Goal: Task Accomplishment & Management: Manage account settings

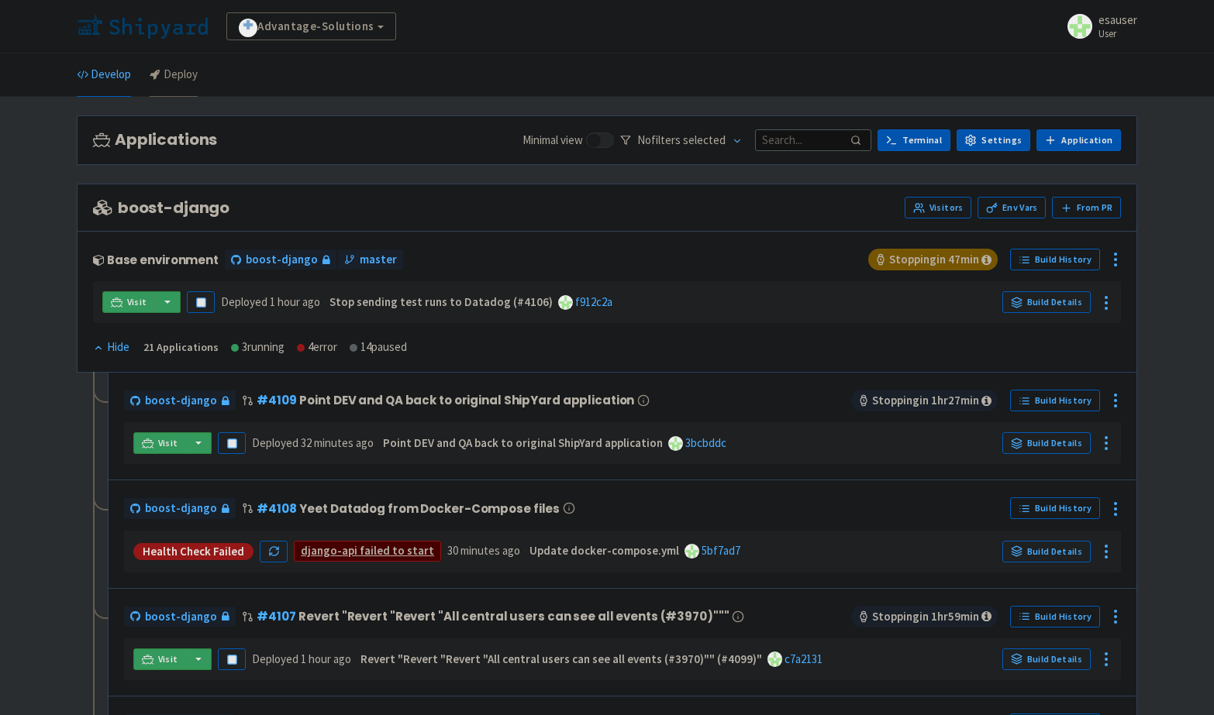
click at [185, 76] on link "Deploy" at bounding box center [174, 74] width 48 height 43
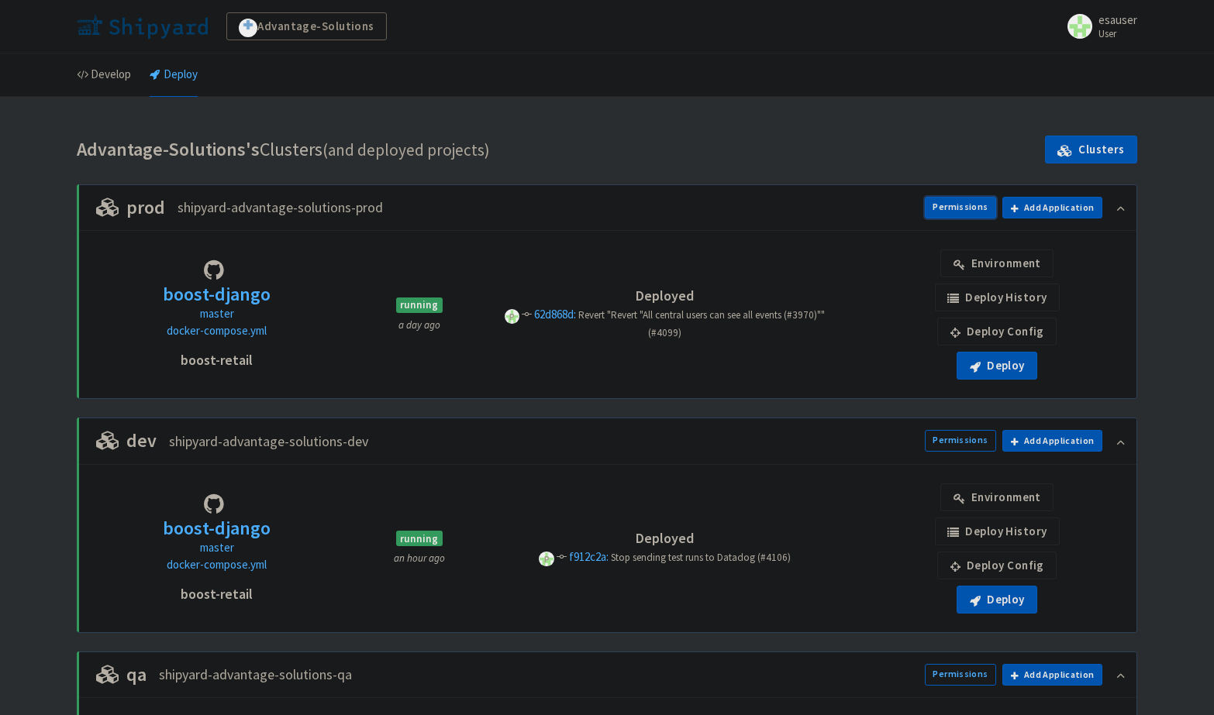
click at [972, 200] on link "Permissions" at bounding box center [960, 208] width 71 height 22
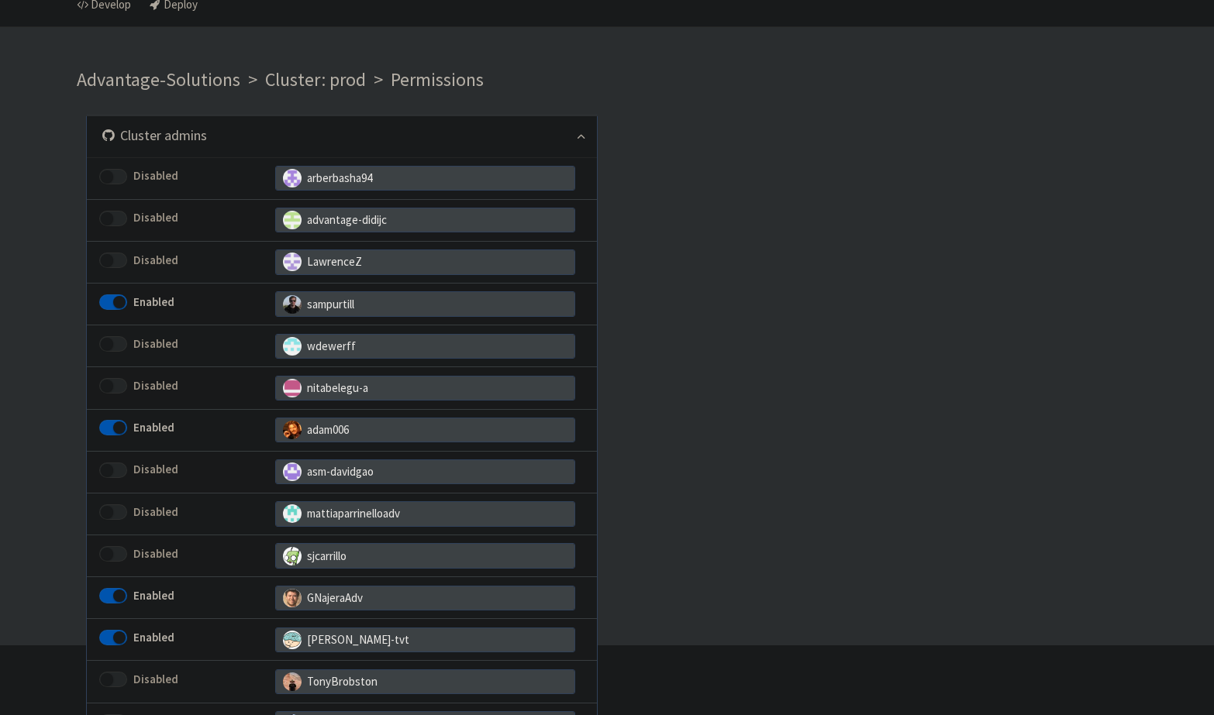
scroll to position [71, 0]
click at [101, 294] on span at bounding box center [113, 301] width 28 height 16
click at [101, 295] on input "Enabled" at bounding box center [104, 300] width 10 height 10
checkbox input "false"
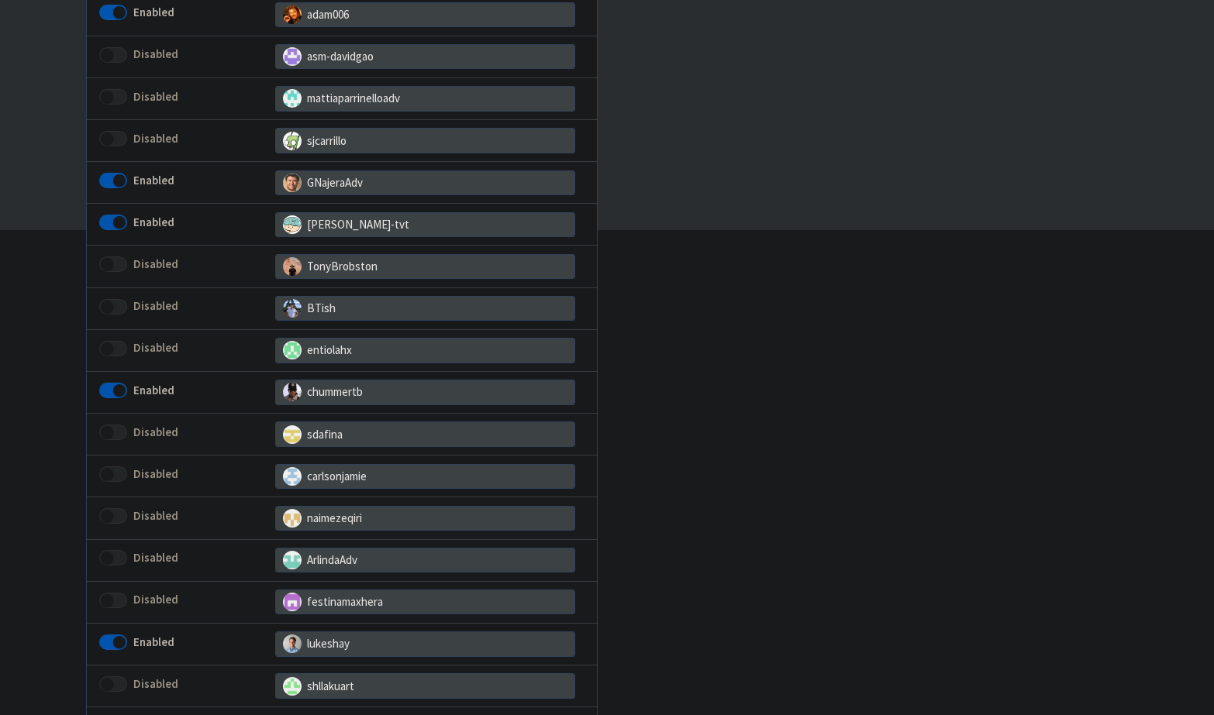
scroll to position [492, 0]
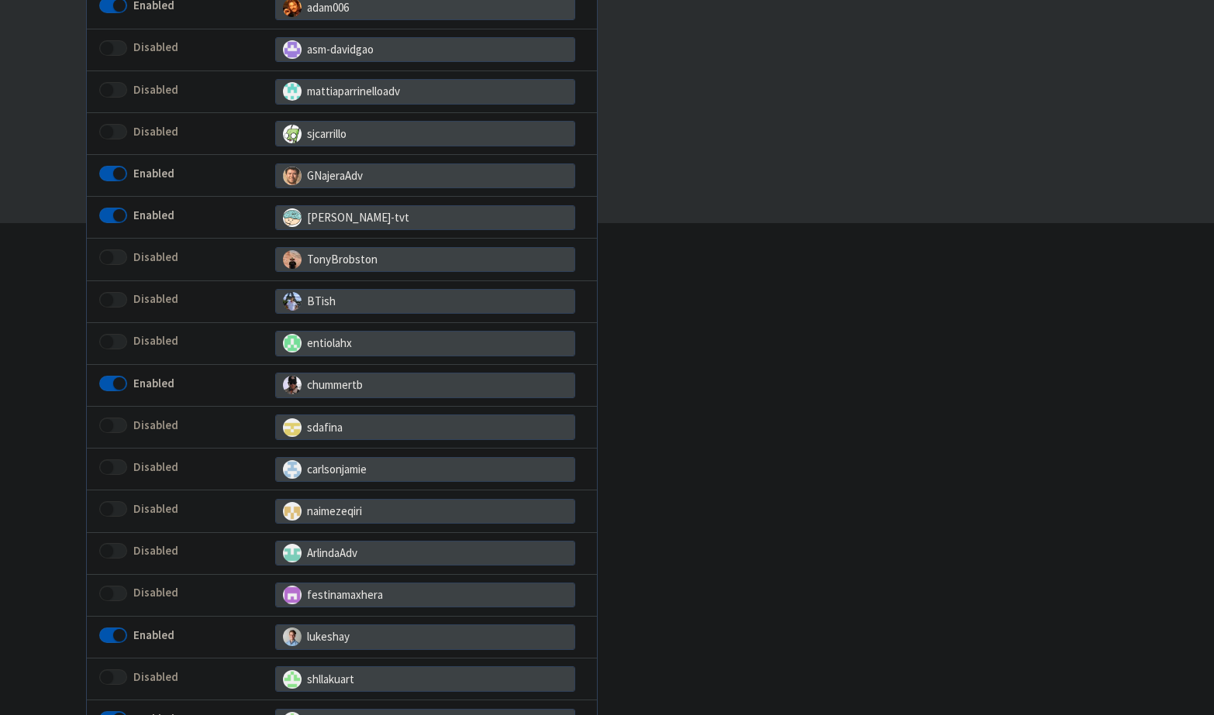
click at [118, 376] on span at bounding box center [113, 384] width 28 height 16
click at [109, 378] on input "Enabled" at bounding box center [104, 383] width 10 height 10
checkbox input "false"
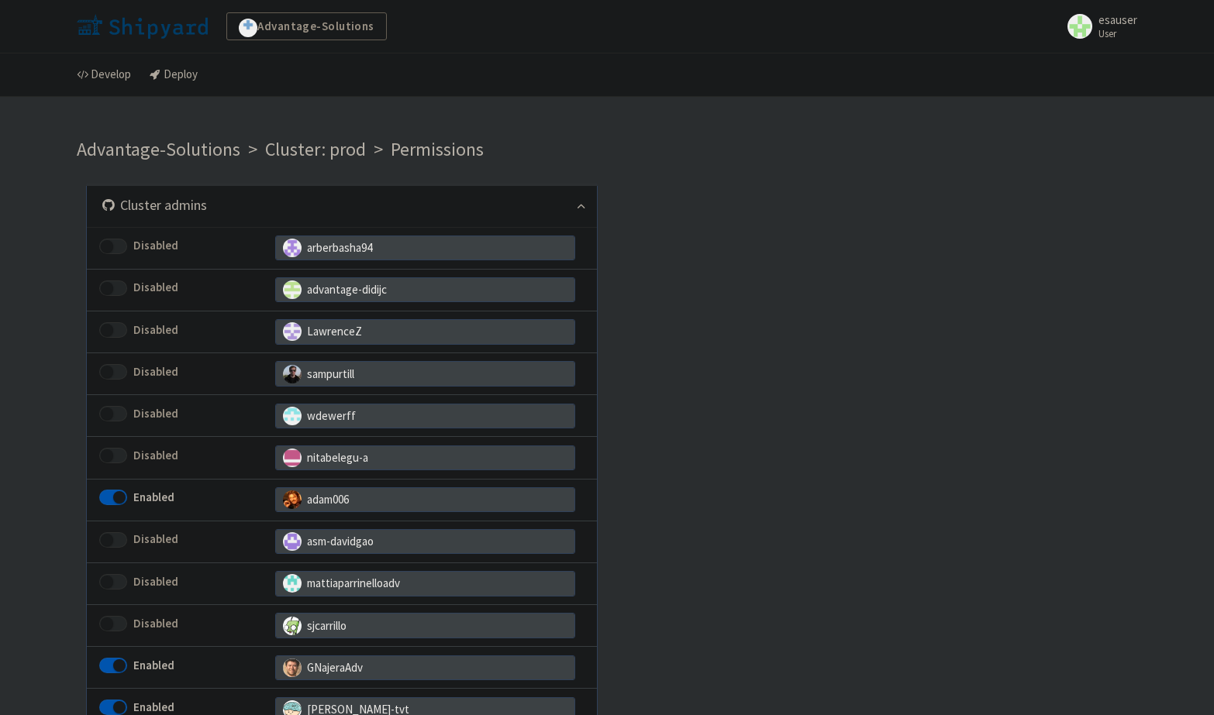
scroll to position [492, 0]
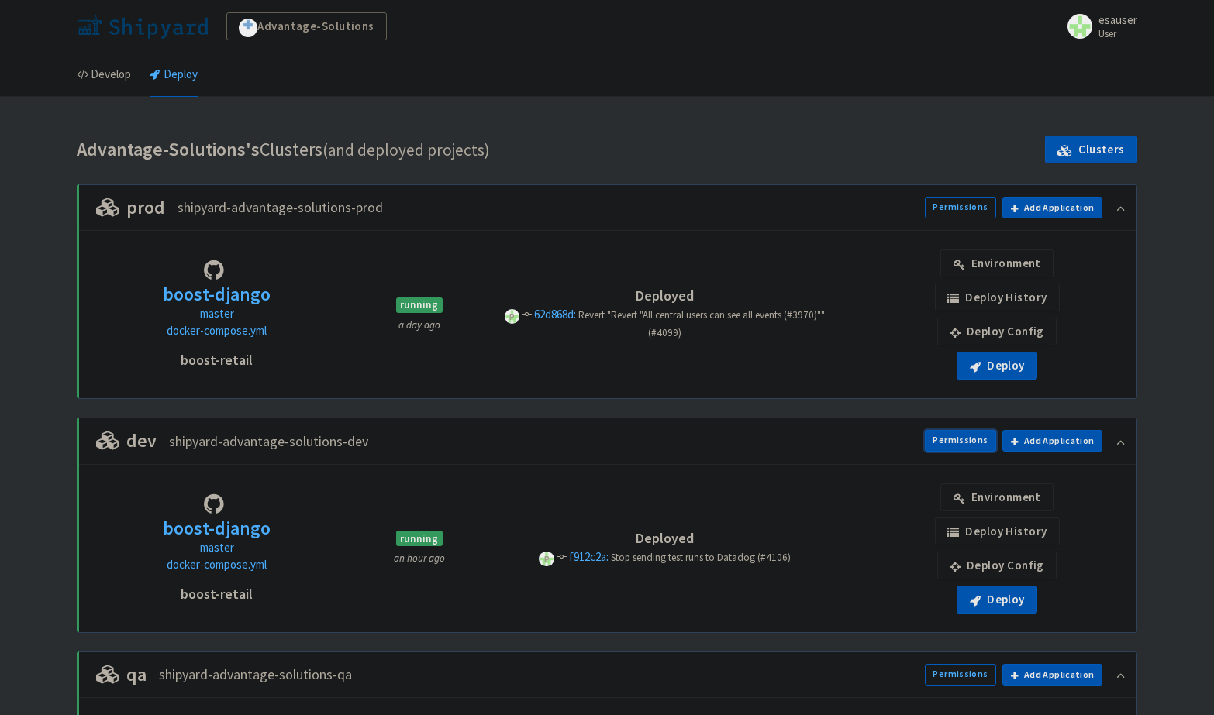
click at [967, 433] on link "Permissions" at bounding box center [960, 441] width 71 height 22
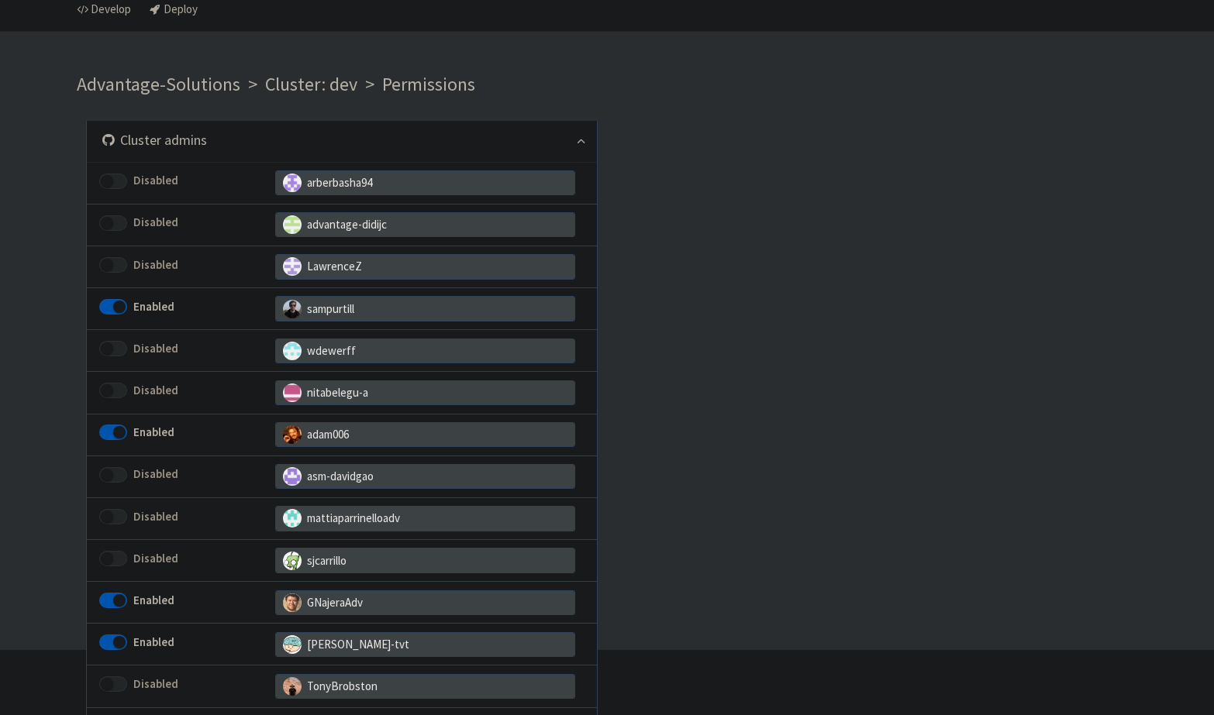
scroll to position [78, 0]
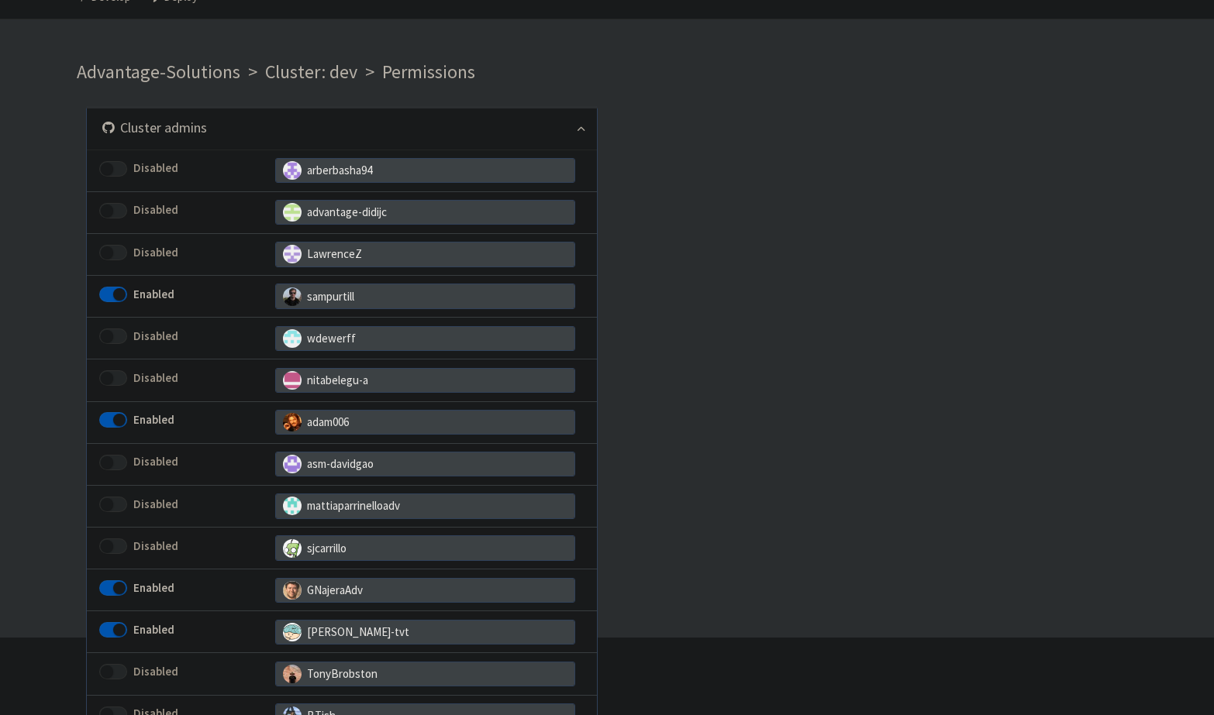
click at [113, 291] on span at bounding box center [113, 295] width 28 height 16
click at [109, 291] on input "Enabled" at bounding box center [104, 294] width 10 height 10
checkbox input "false"
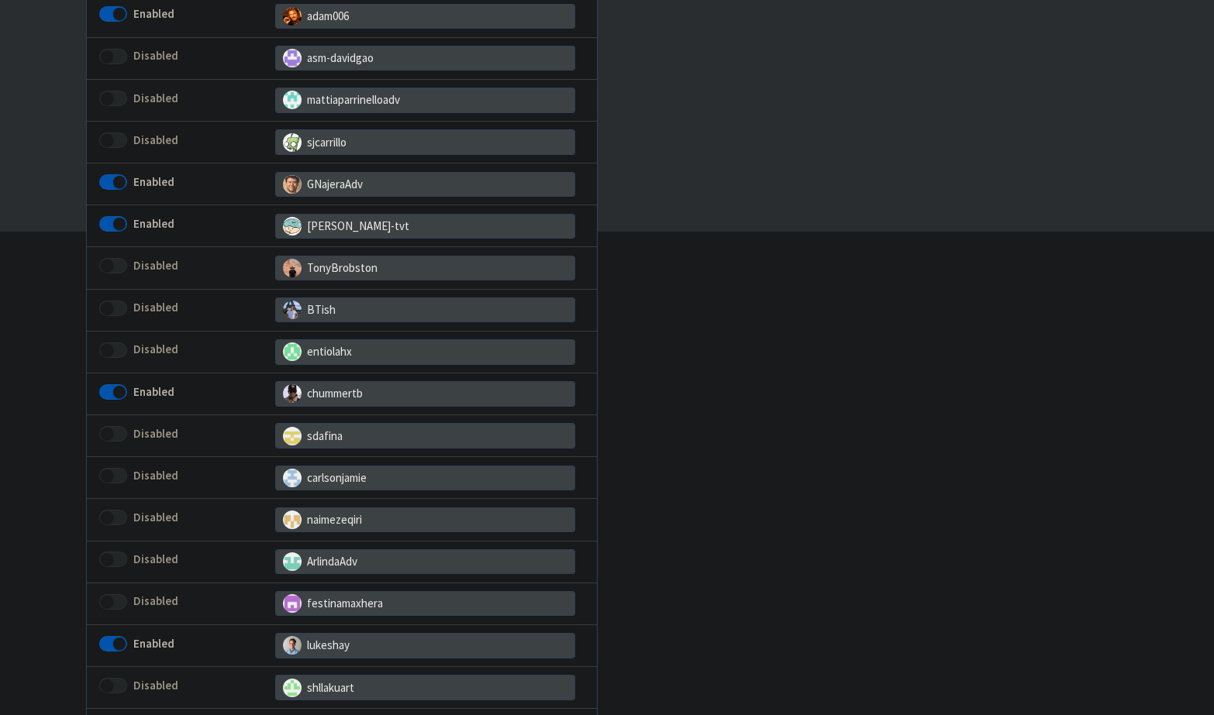
scroll to position [484, 0]
click at [112, 384] on span at bounding box center [113, 392] width 28 height 16
click at [109, 386] on input "Enabled" at bounding box center [104, 391] width 10 height 10
checkbox input "false"
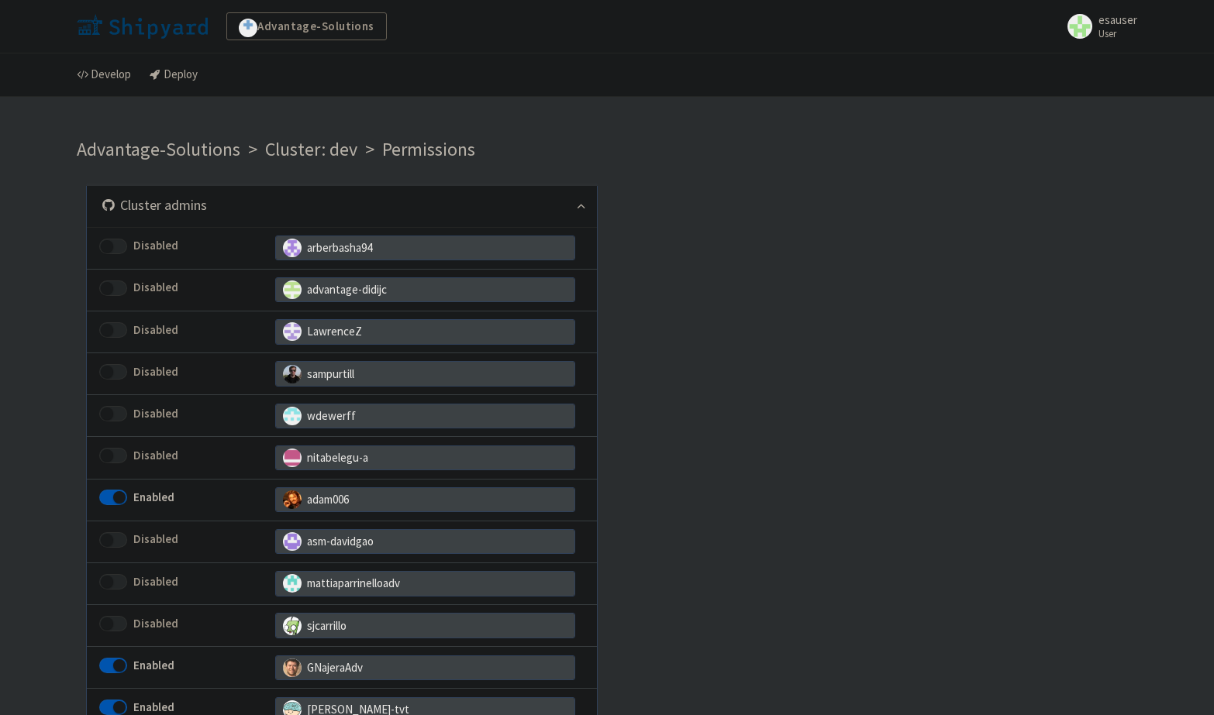
scroll to position [484, 0]
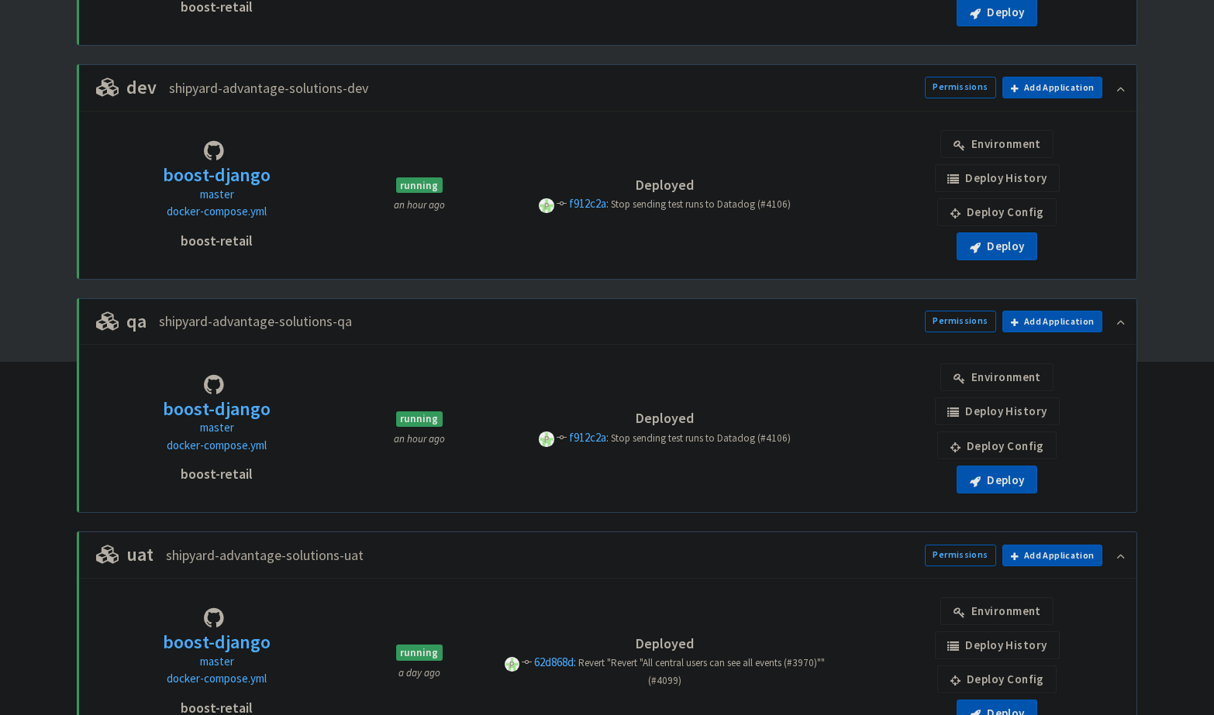
scroll to position [360, 0]
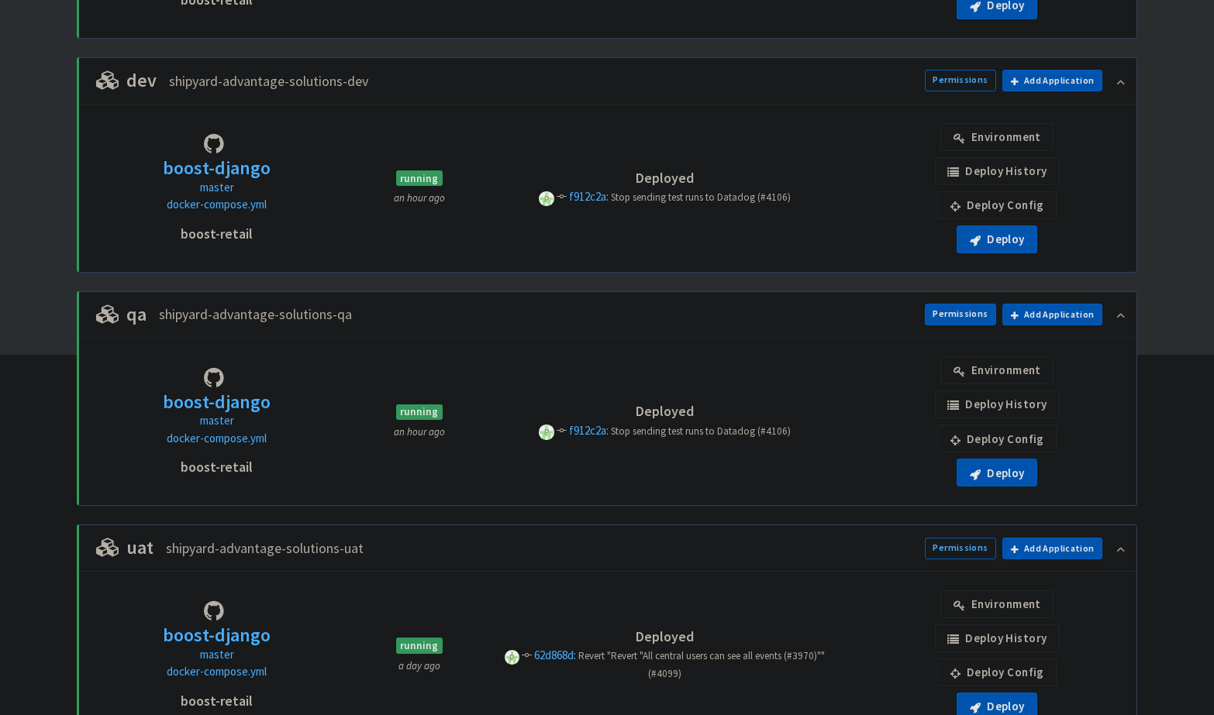
click at [977, 312] on link "Permissions" at bounding box center [960, 315] width 71 height 22
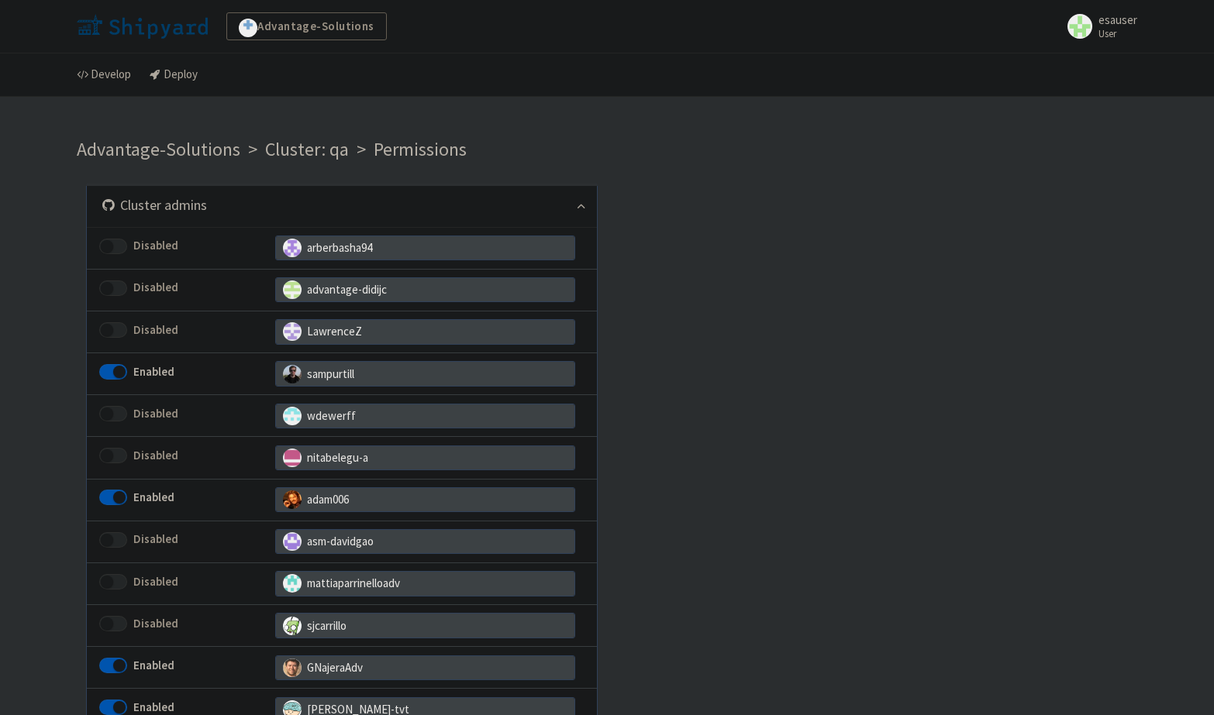
click at [119, 376] on span at bounding box center [113, 372] width 28 height 16
click at [109, 376] on input "Enabled" at bounding box center [104, 372] width 10 height 10
checkbox input "false"
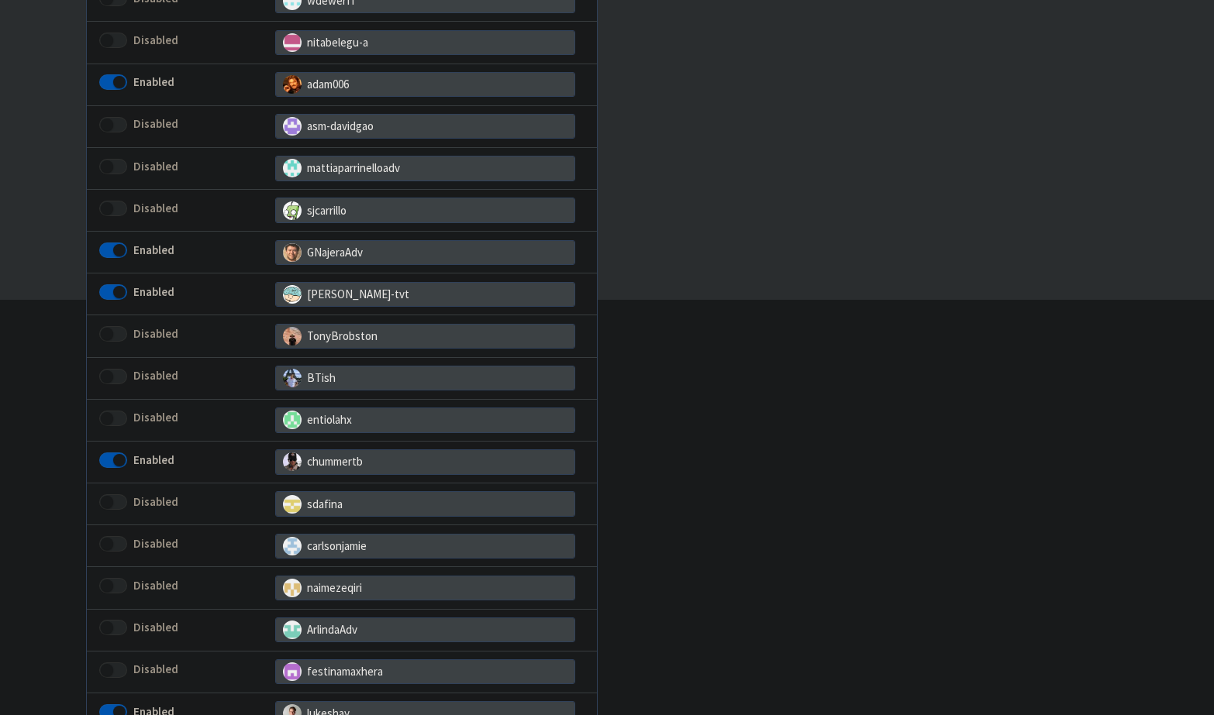
scroll to position [429, 0]
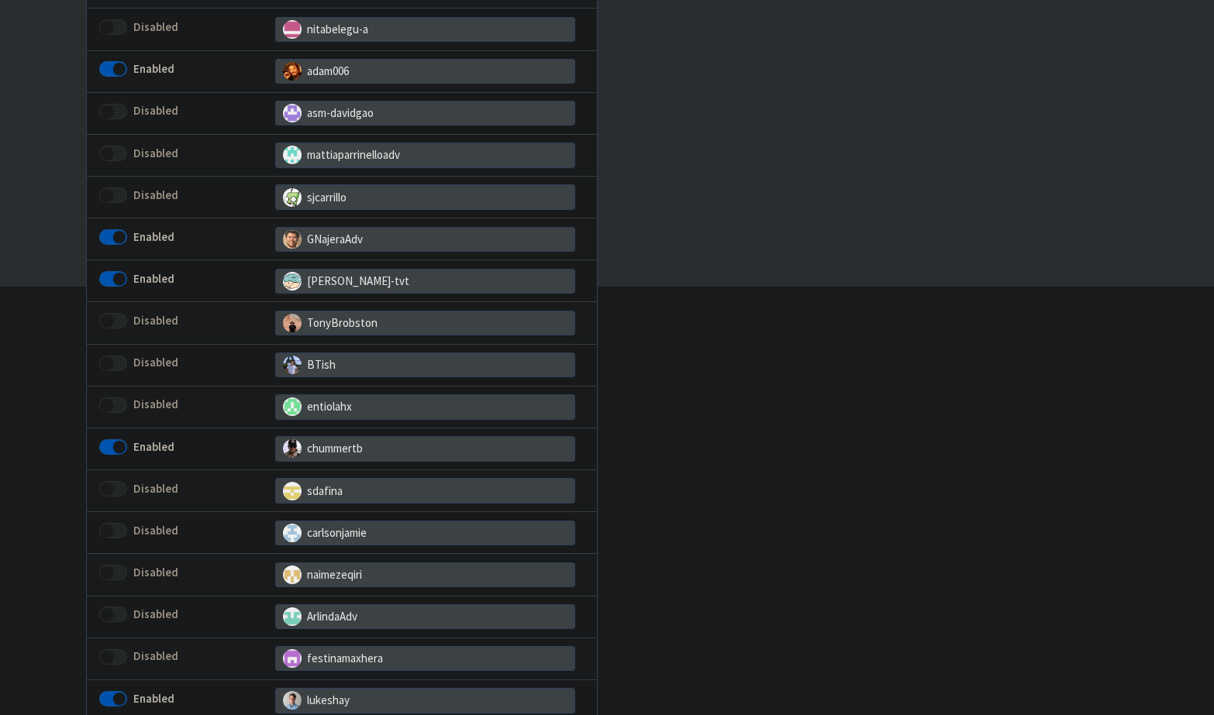
click at [117, 440] on span at bounding box center [113, 448] width 28 height 16
click at [109, 442] on input "Enabled" at bounding box center [104, 447] width 10 height 10
checkbox input "false"
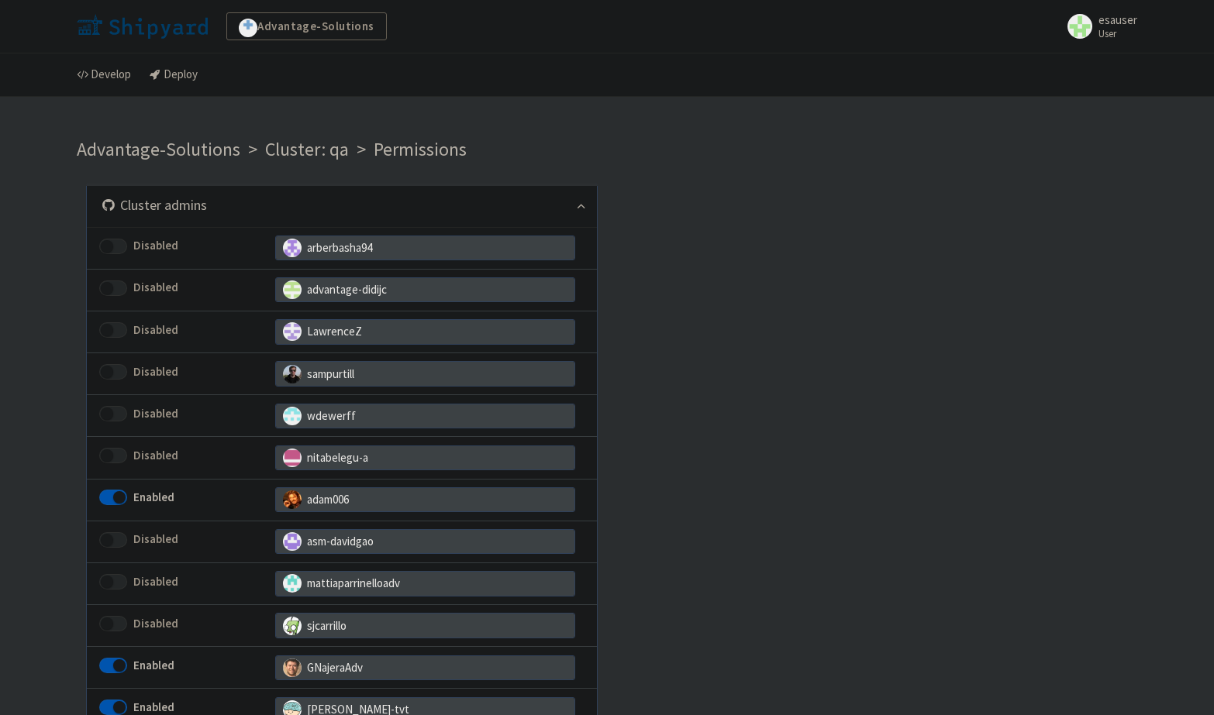
scroll to position [557, 0]
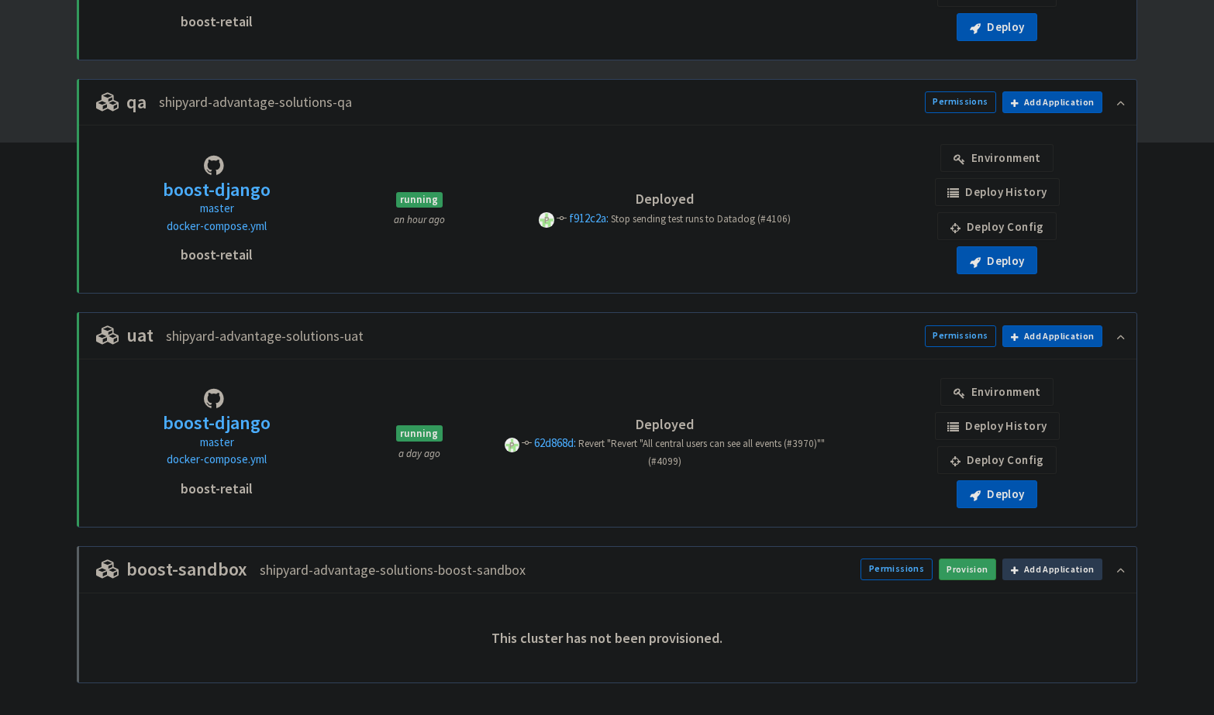
scroll to position [575, 0]
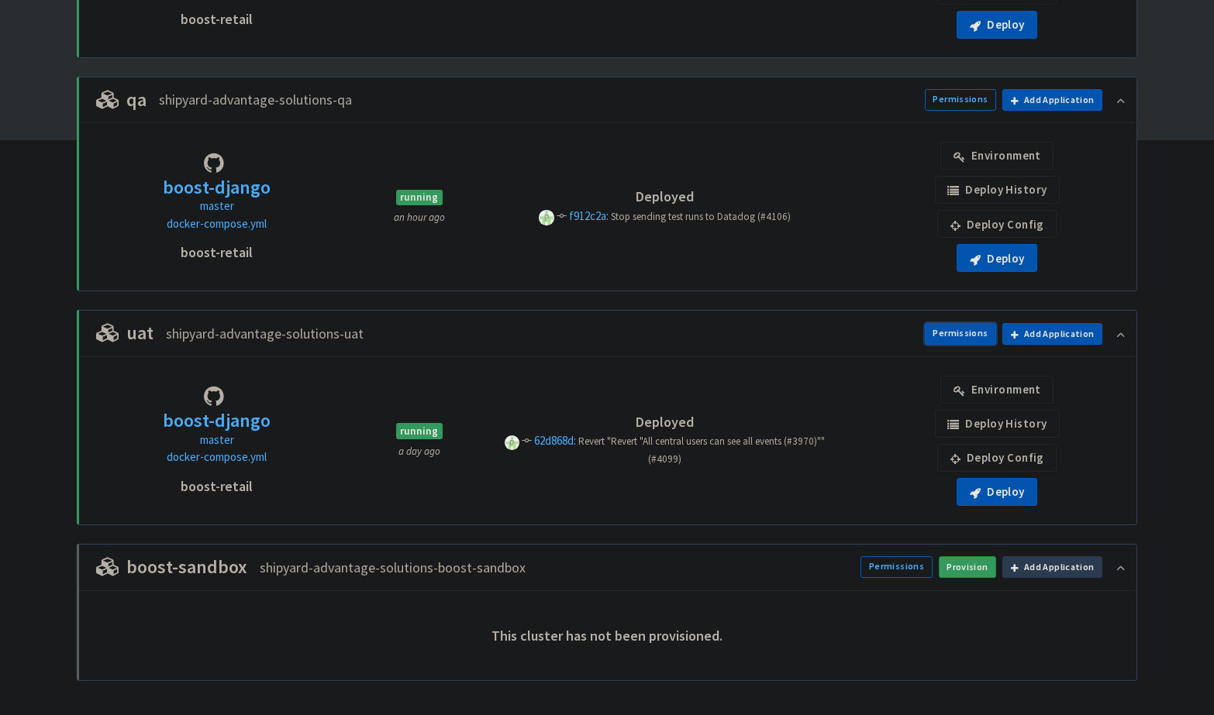
click at [972, 327] on link "Permissions" at bounding box center [960, 334] width 71 height 22
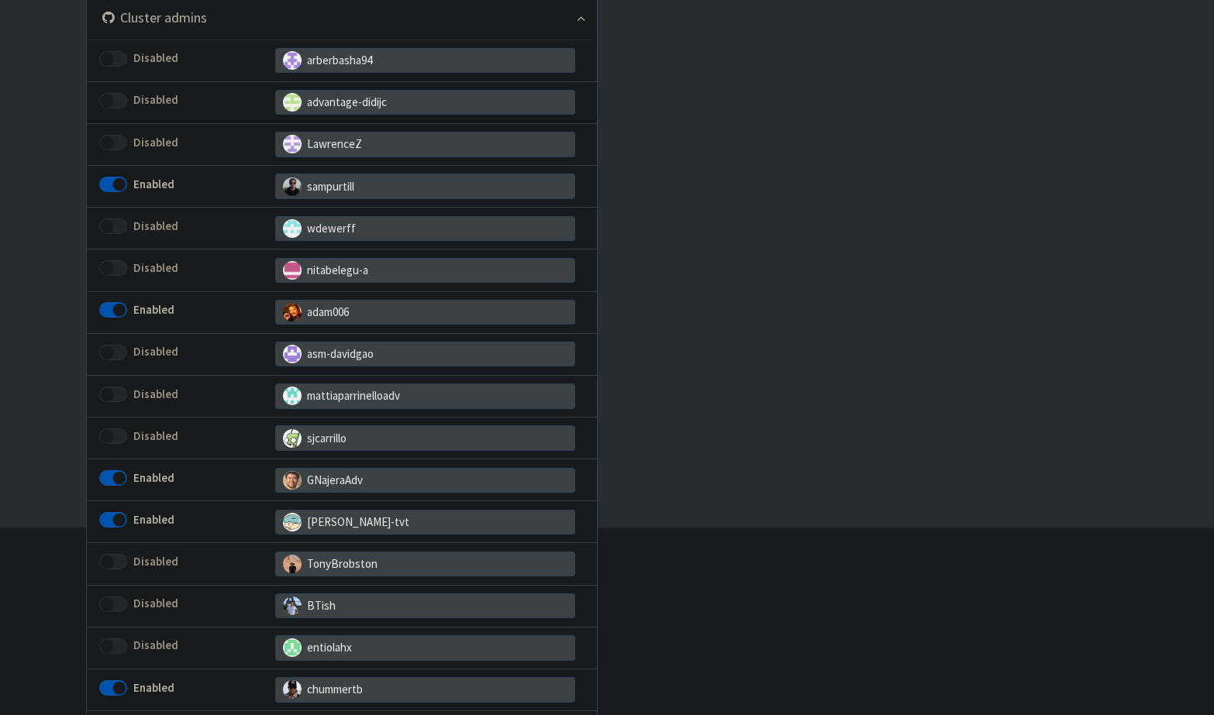
scroll to position [218, 0]
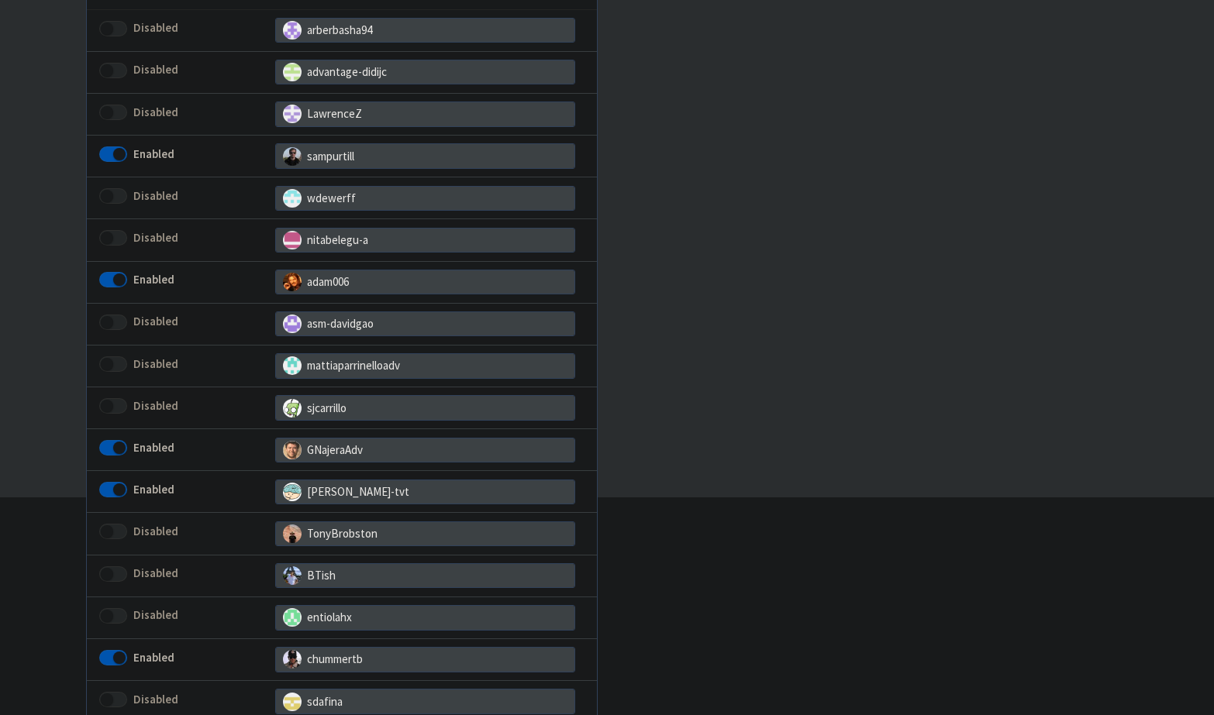
click at [116, 150] on span at bounding box center [113, 155] width 28 height 16
click at [109, 150] on input "Enabled" at bounding box center [104, 154] width 10 height 10
checkbox input "false"
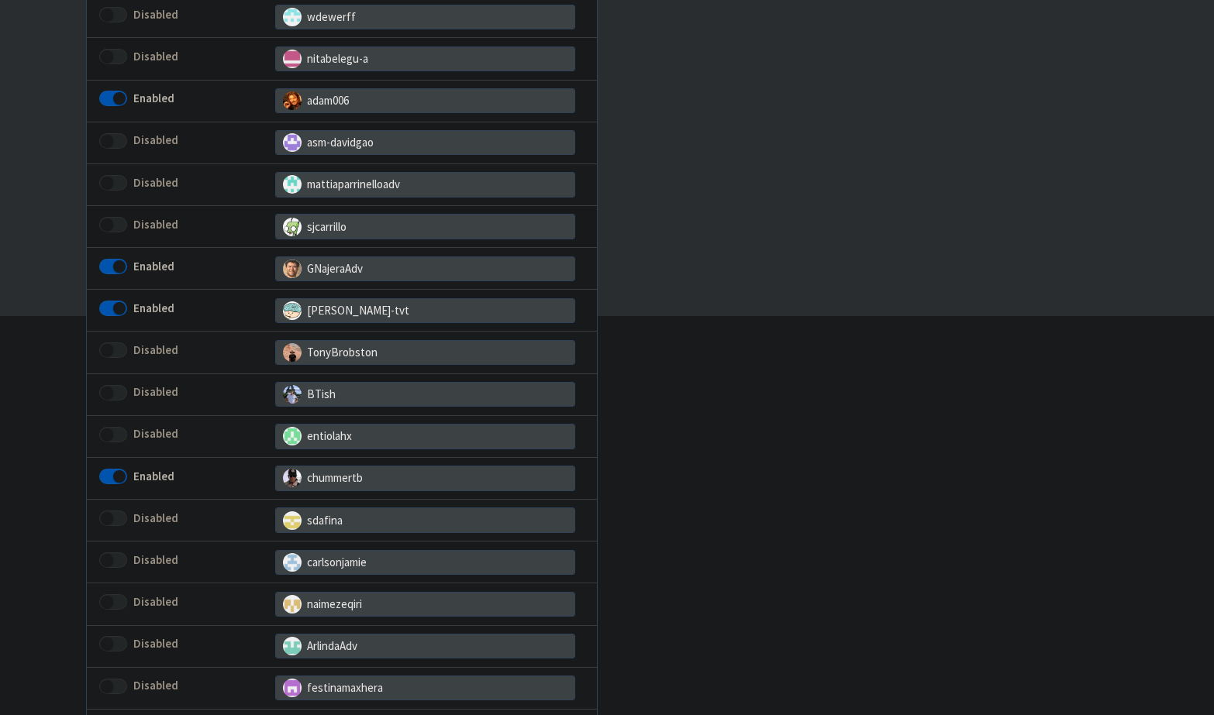
scroll to position [401, 0]
click at [126, 467] on span at bounding box center [113, 475] width 28 height 16
click at [109, 470] on input "Enabled" at bounding box center [104, 475] width 10 height 10
checkbox input "false"
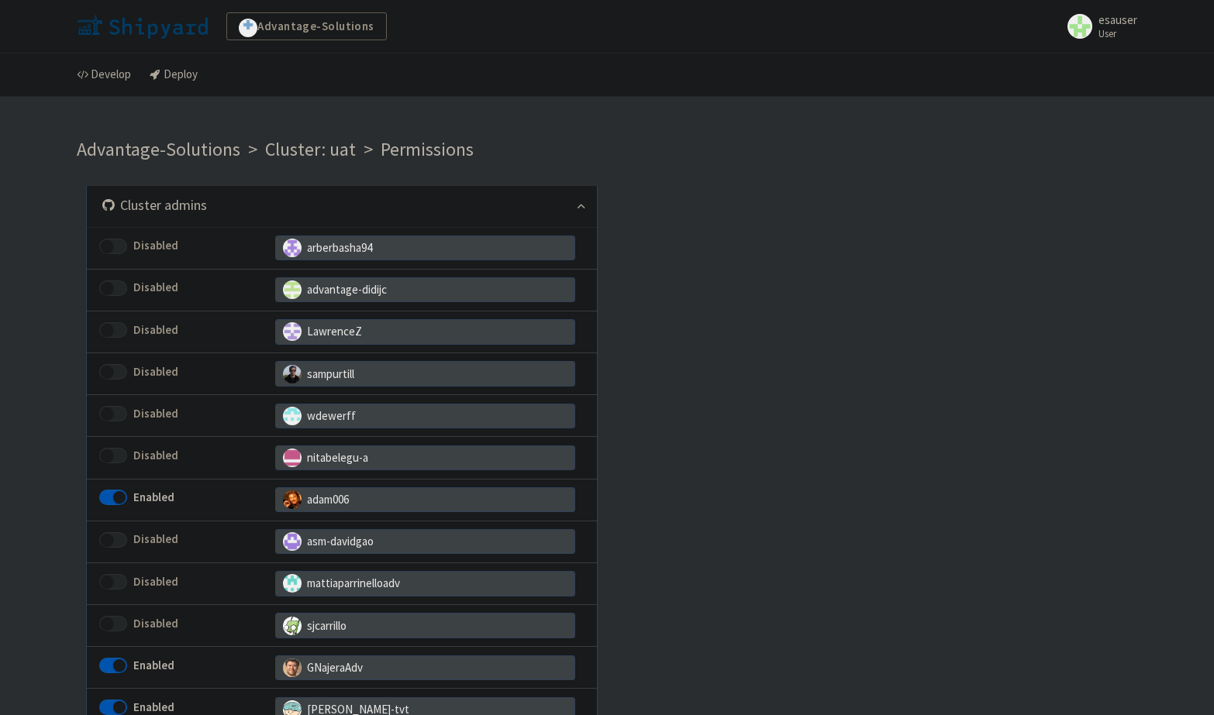
scroll to position [410, 0]
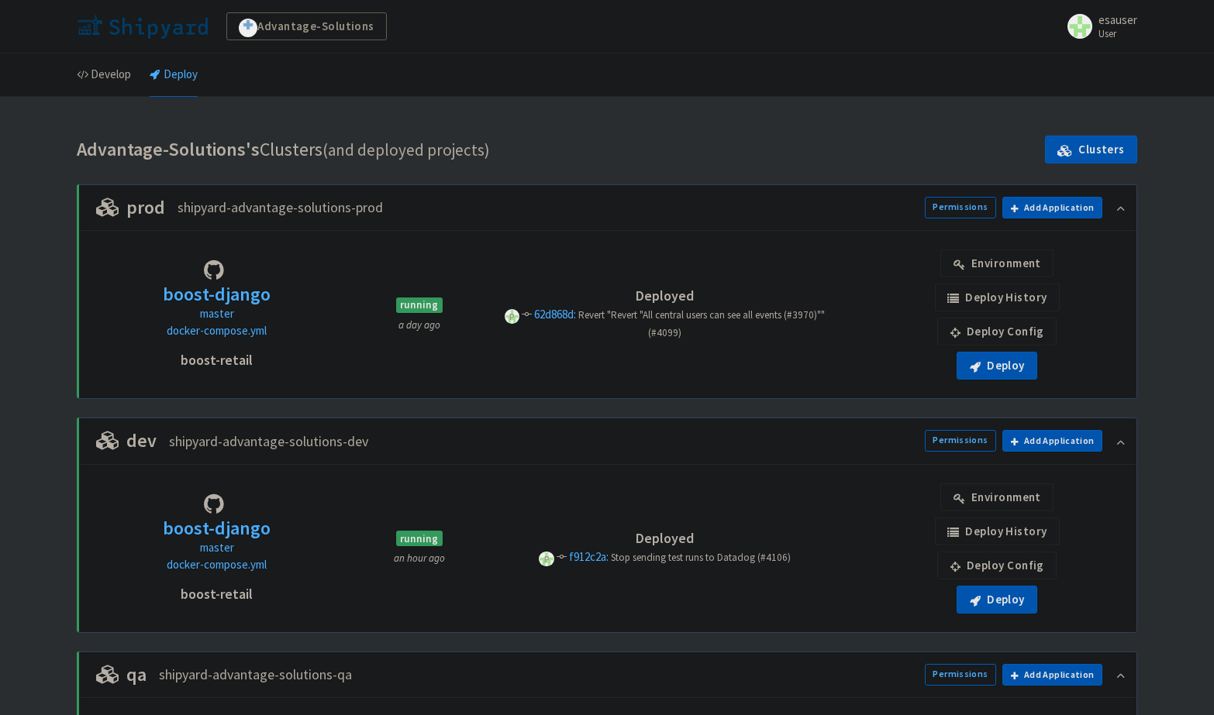
click at [1095, 27] on link "esauser User" at bounding box center [1097, 26] width 79 height 25
click at [356, 26] on link "Advantage-Solutions" at bounding box center [306, 26] width 160 height 28
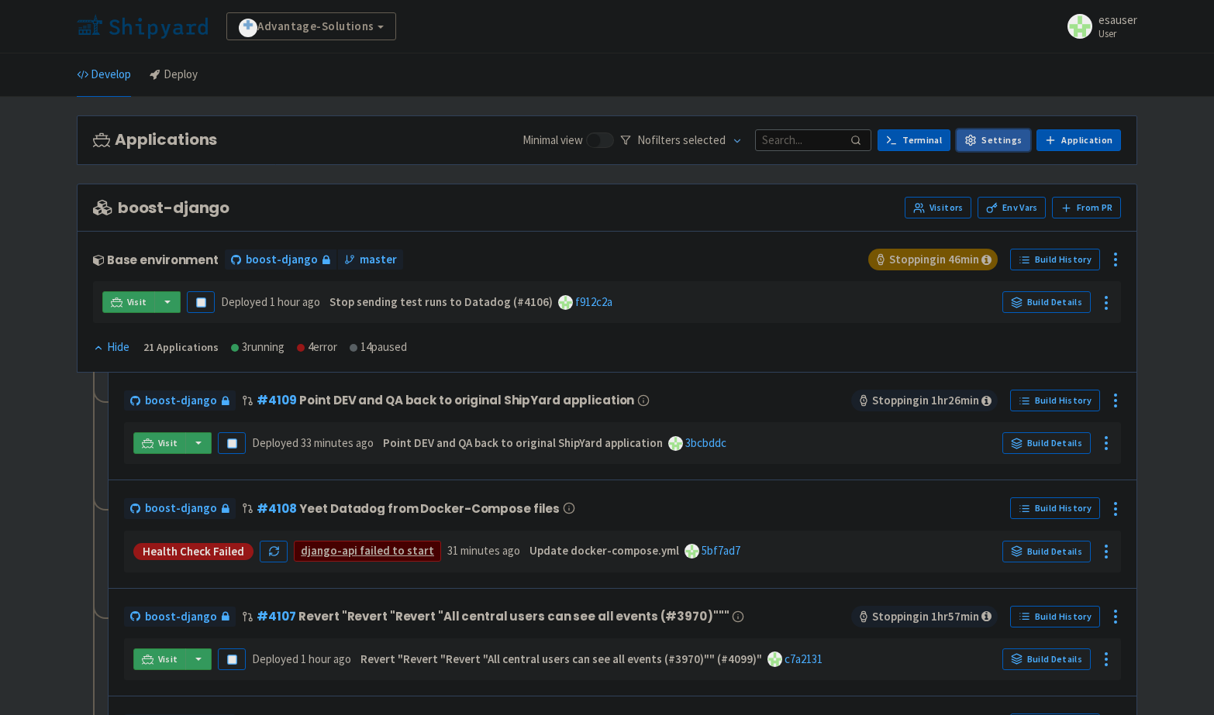
click at [1008, 133] on link "Settings" at bounding box center [994, 140] width 74 height 22
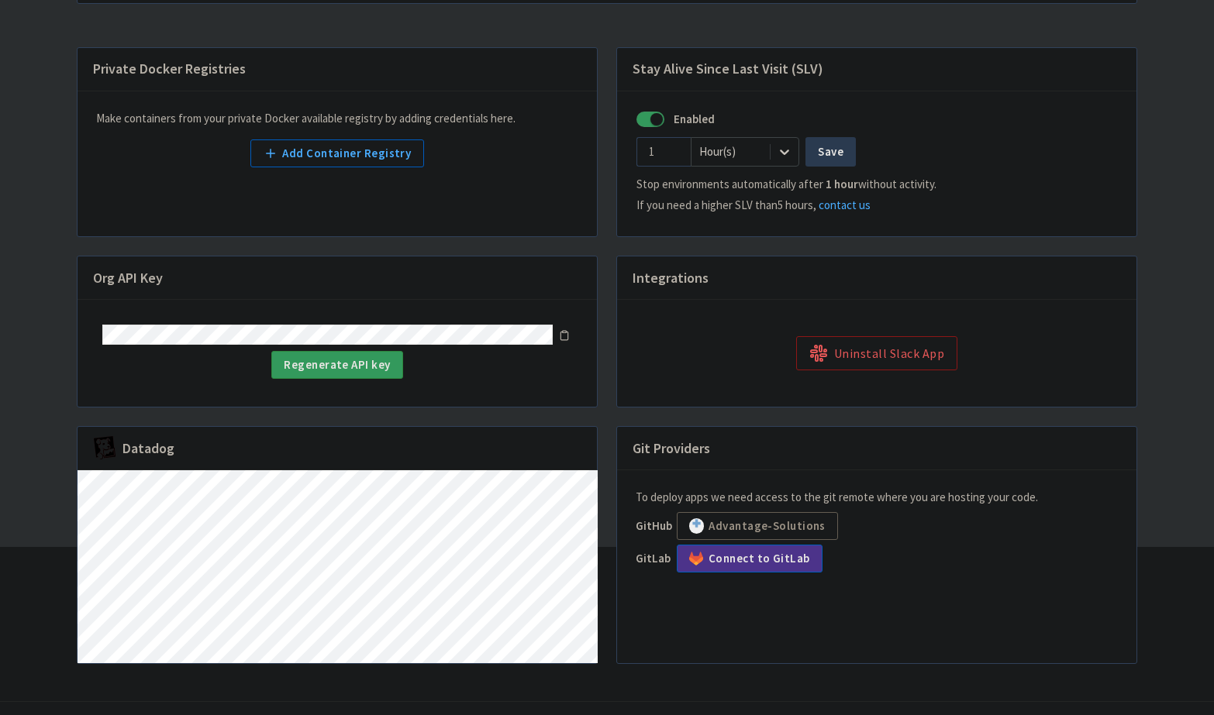
scroll to position [198, 0]
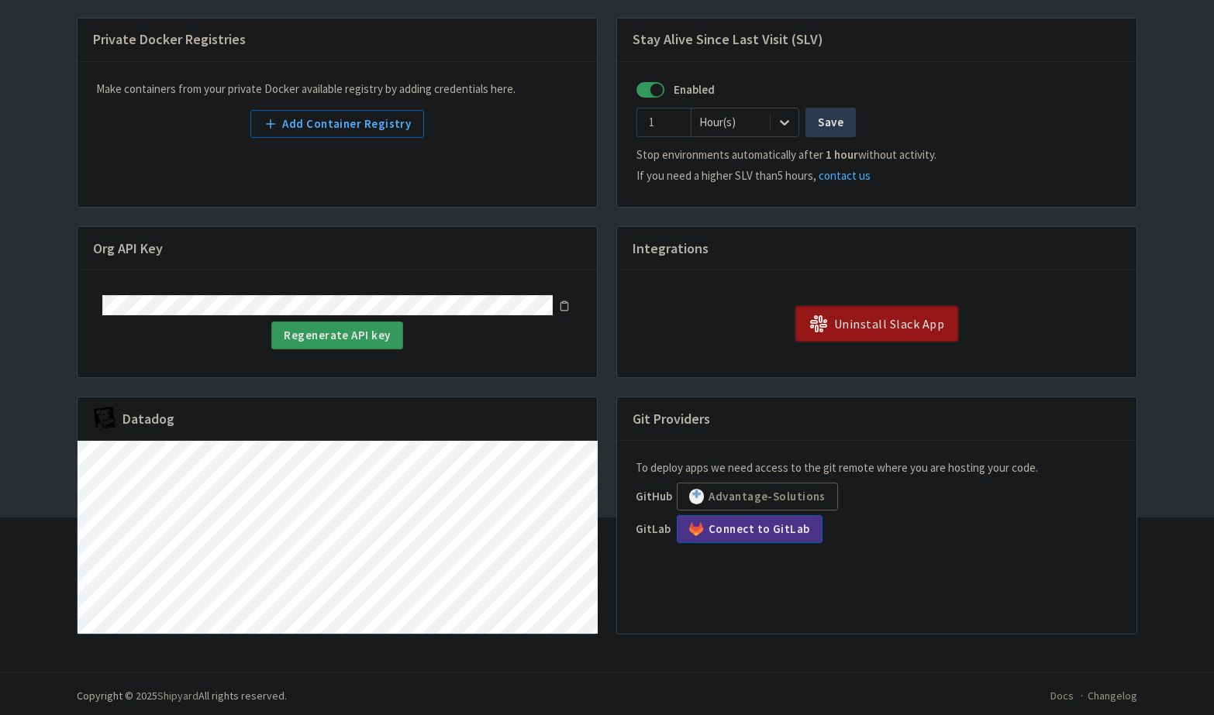
click at [877, 333] on button "Uninstall Slack App" at bounding box center [876, 324] width 161 height 34
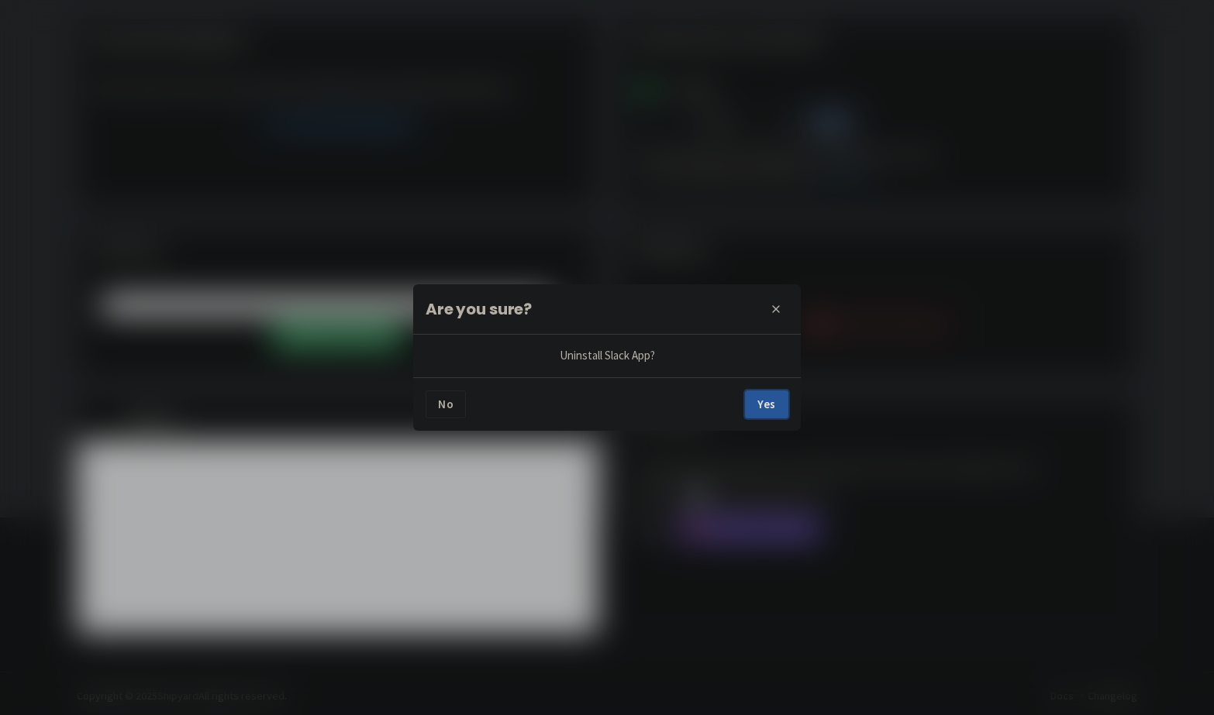
click at [774, 409] on button "Yes" at bounding box center [766, 405] width 43 height 28
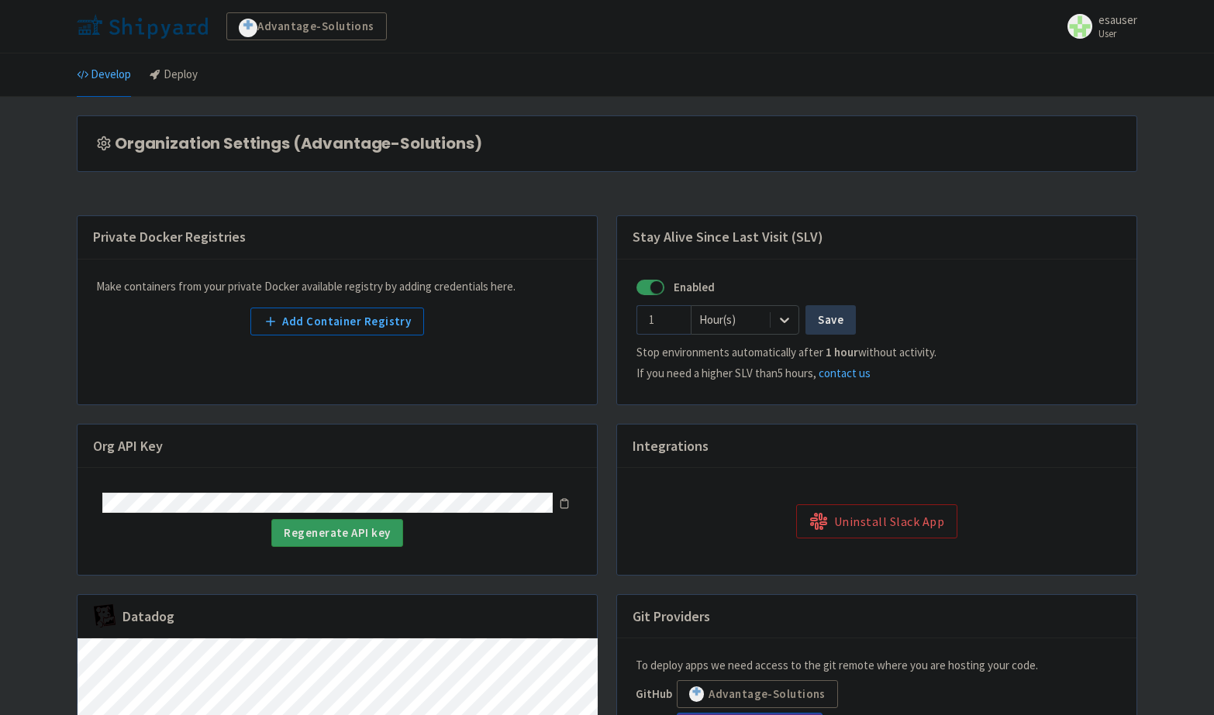
click at [1128, 45] on div "Advantage-Solutions esauser User Profile Sign out" at bounding box center [607, 26] width 1214 height 53
click at [1112, 31] on small "User" at bounding box center [1117, 34] width 39 height 10
click at [1094, 71] on link "Profile" at bounding box center [1090, 67] width 89 height 24
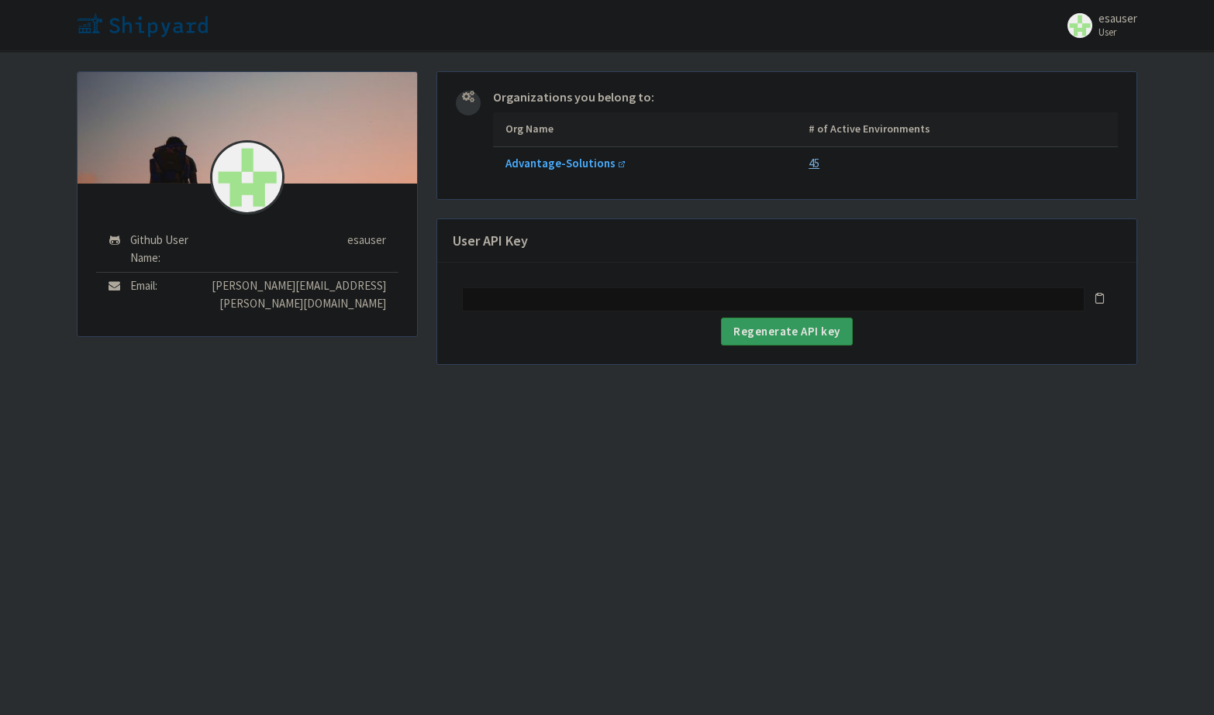
click at [814, 165] on link "45" at bounding box center [813, 163] width 11 height 15
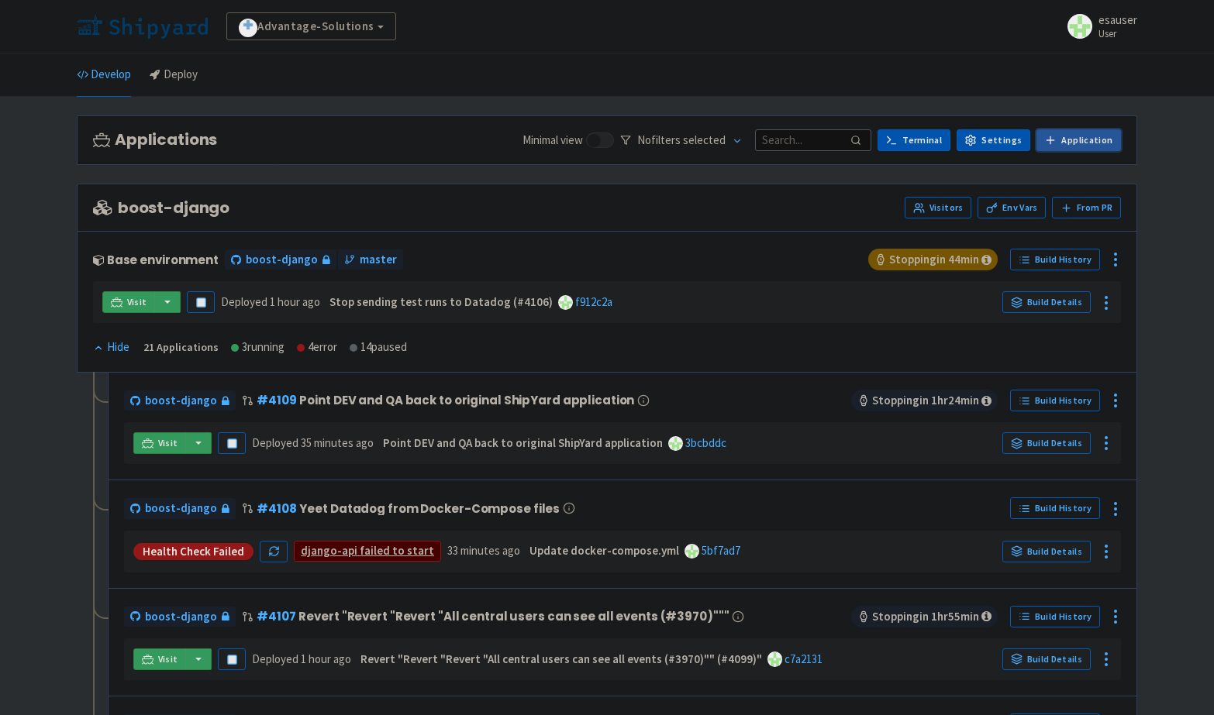
click at [1078, 135] on link "Application" at bounding box center [1078, 140] width 84 height 22
